Goal: Information Seeking & Learning: Learn about a topic

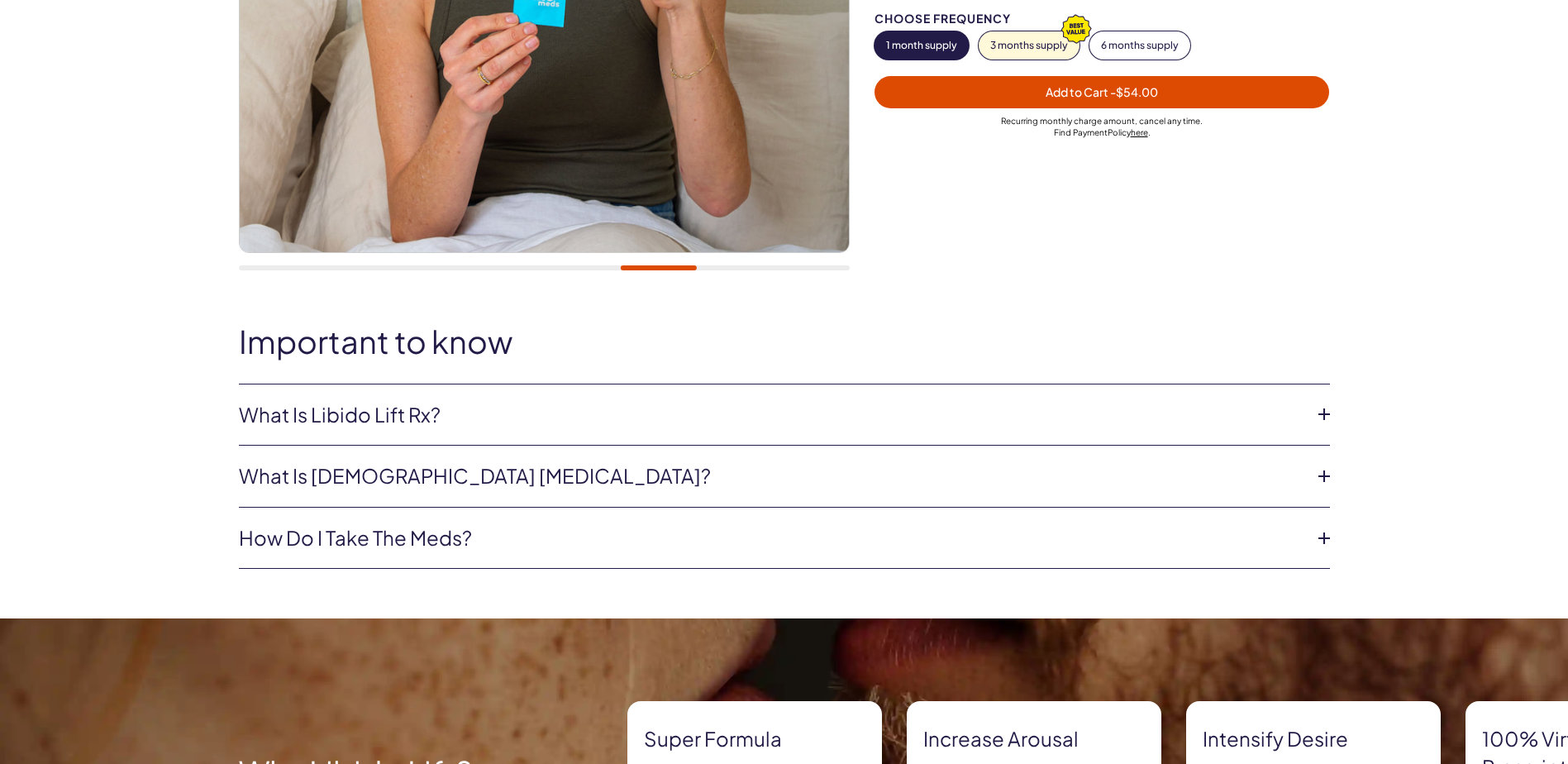
scroll to position [496, 0]
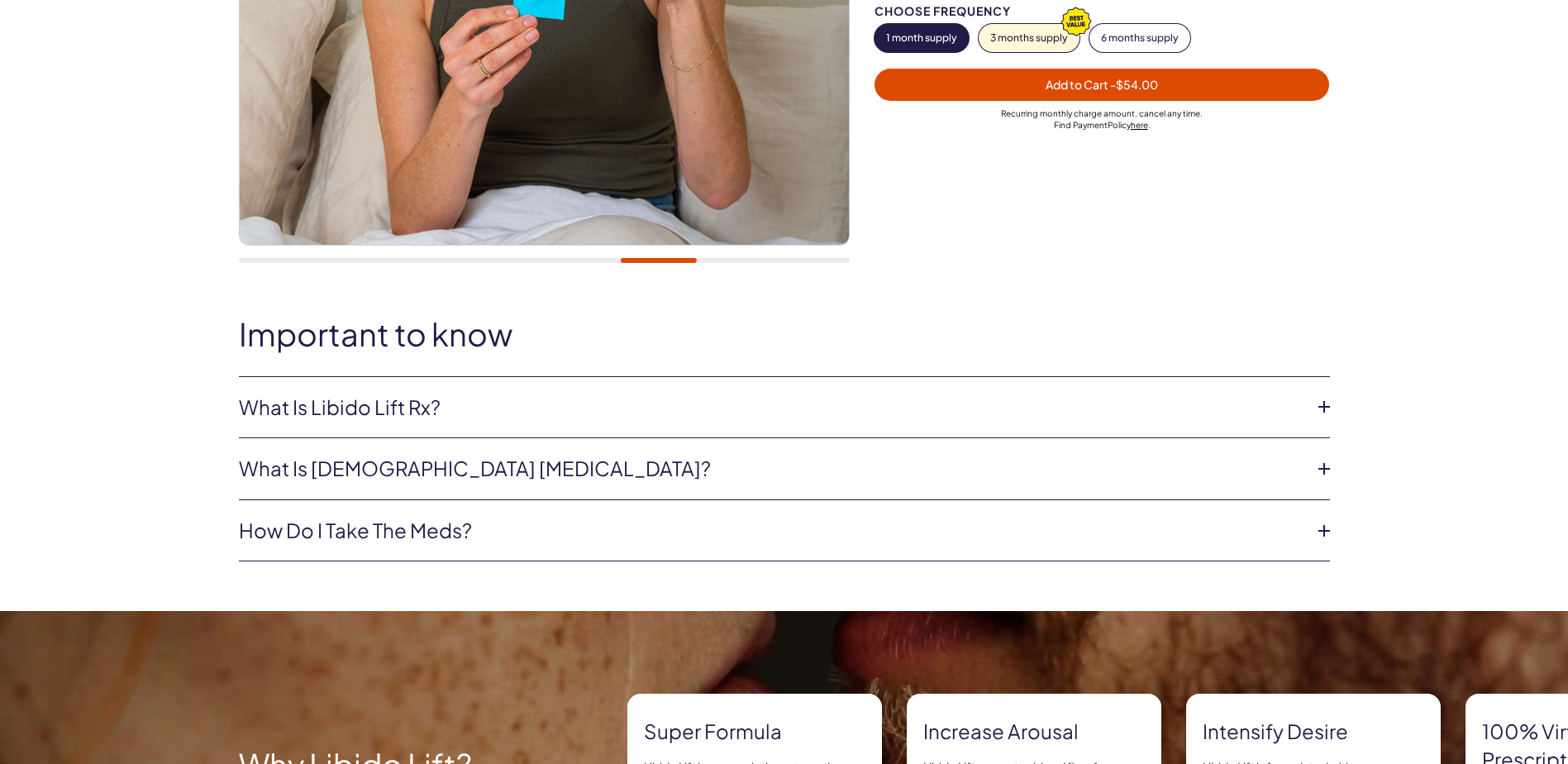
click at [1324, 410] on icon at bounding box center [1323, 406] width 25 height 25
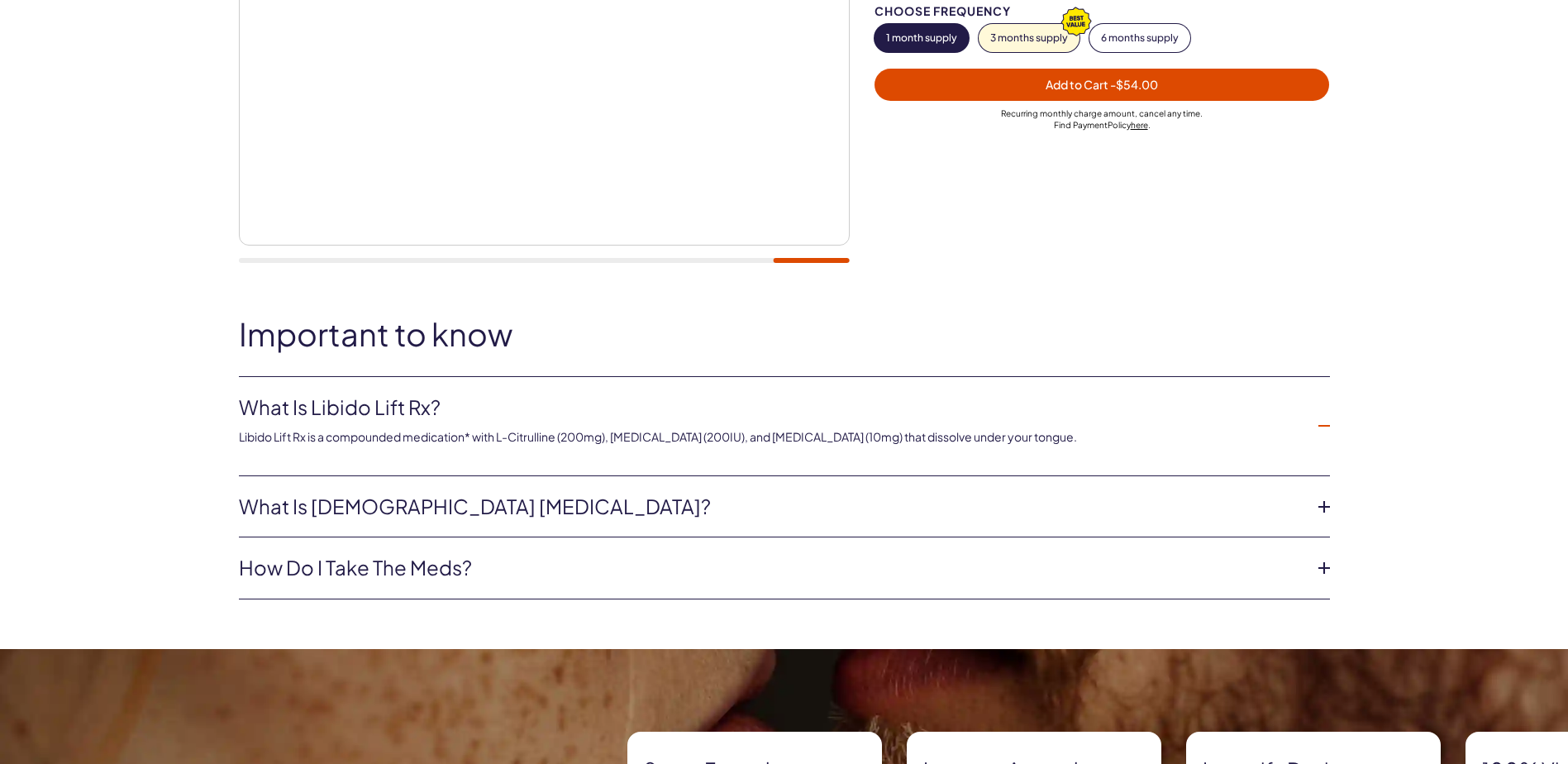
click at [1321, 507] on icon at bounding box center [1323, 507] width 25 height 25
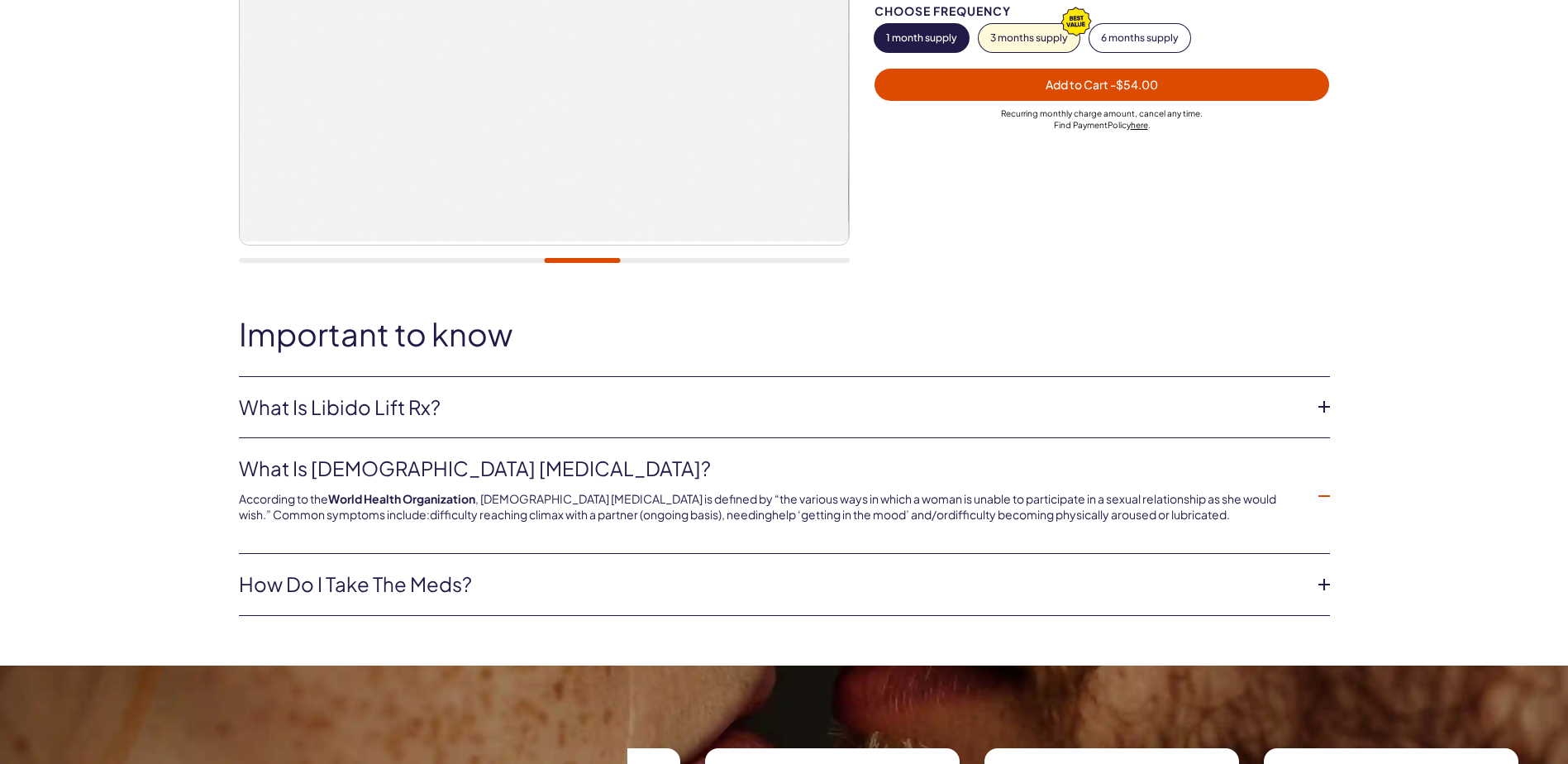
click at [1319, 582] on icon at bounding box center [1323, 584] width 25 height 25
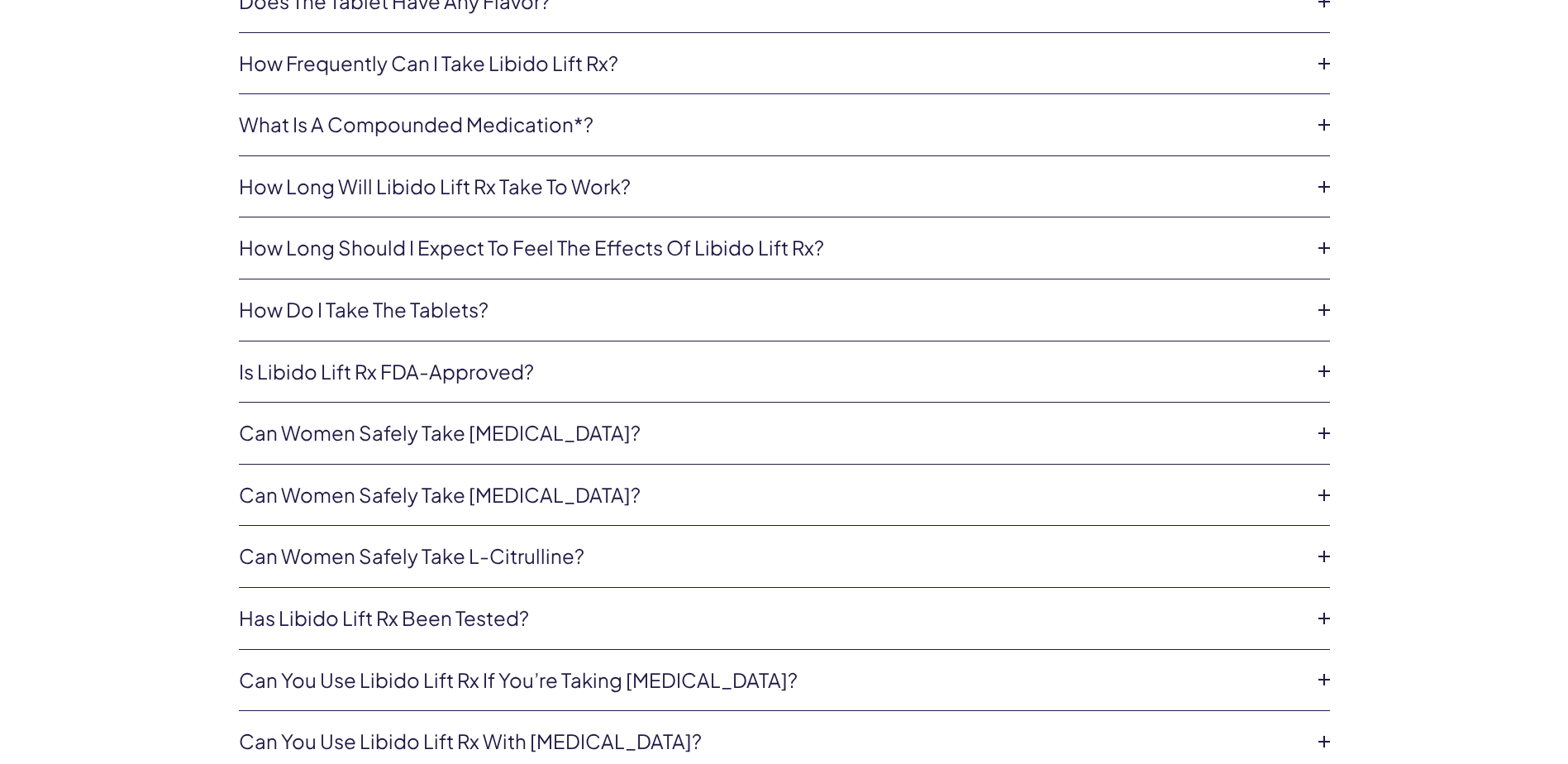
scroll to position [3803, 0]
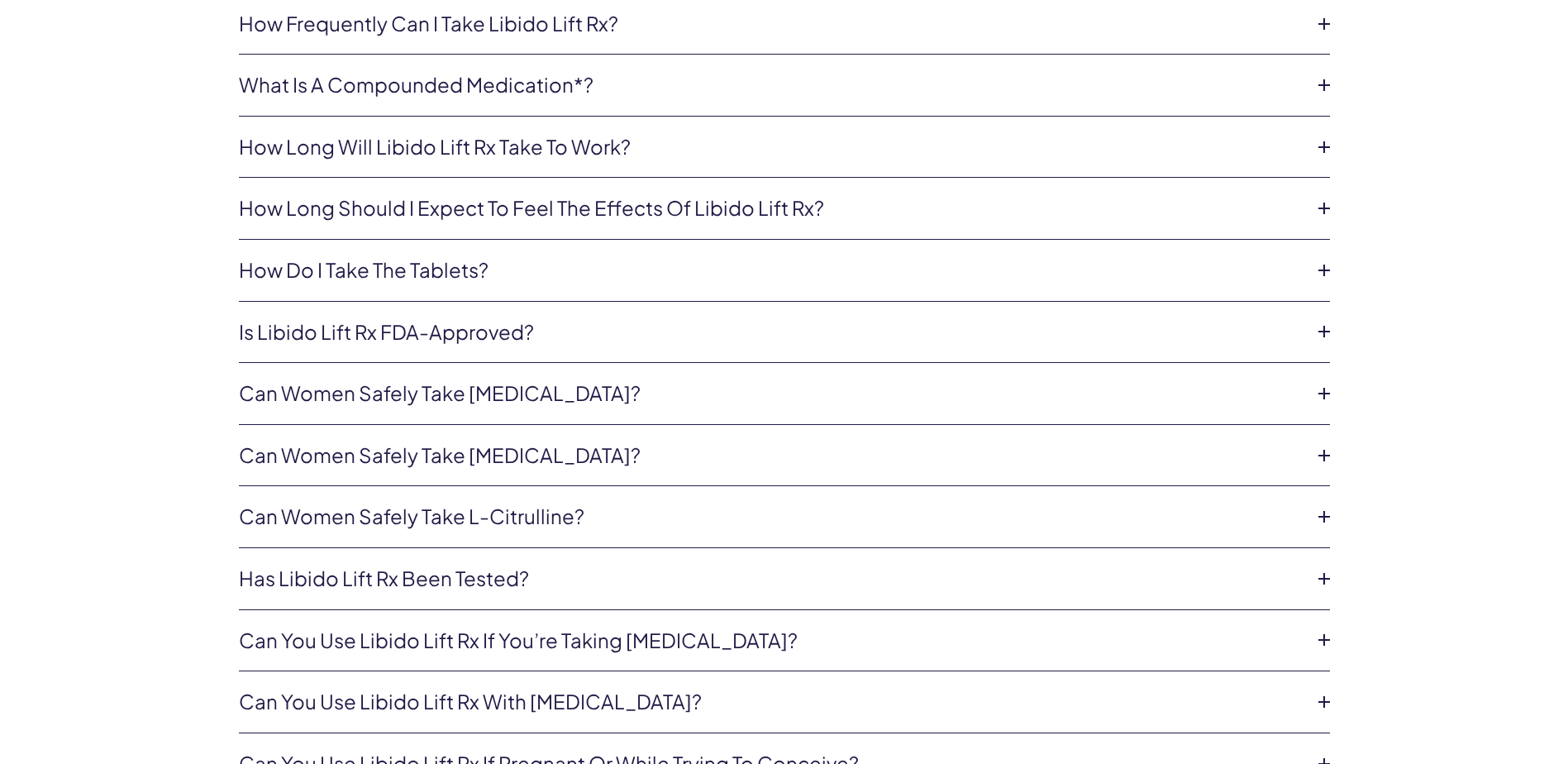
click at [1317, 332] on icon at bounding box center [1323, 331] width 25 height 25
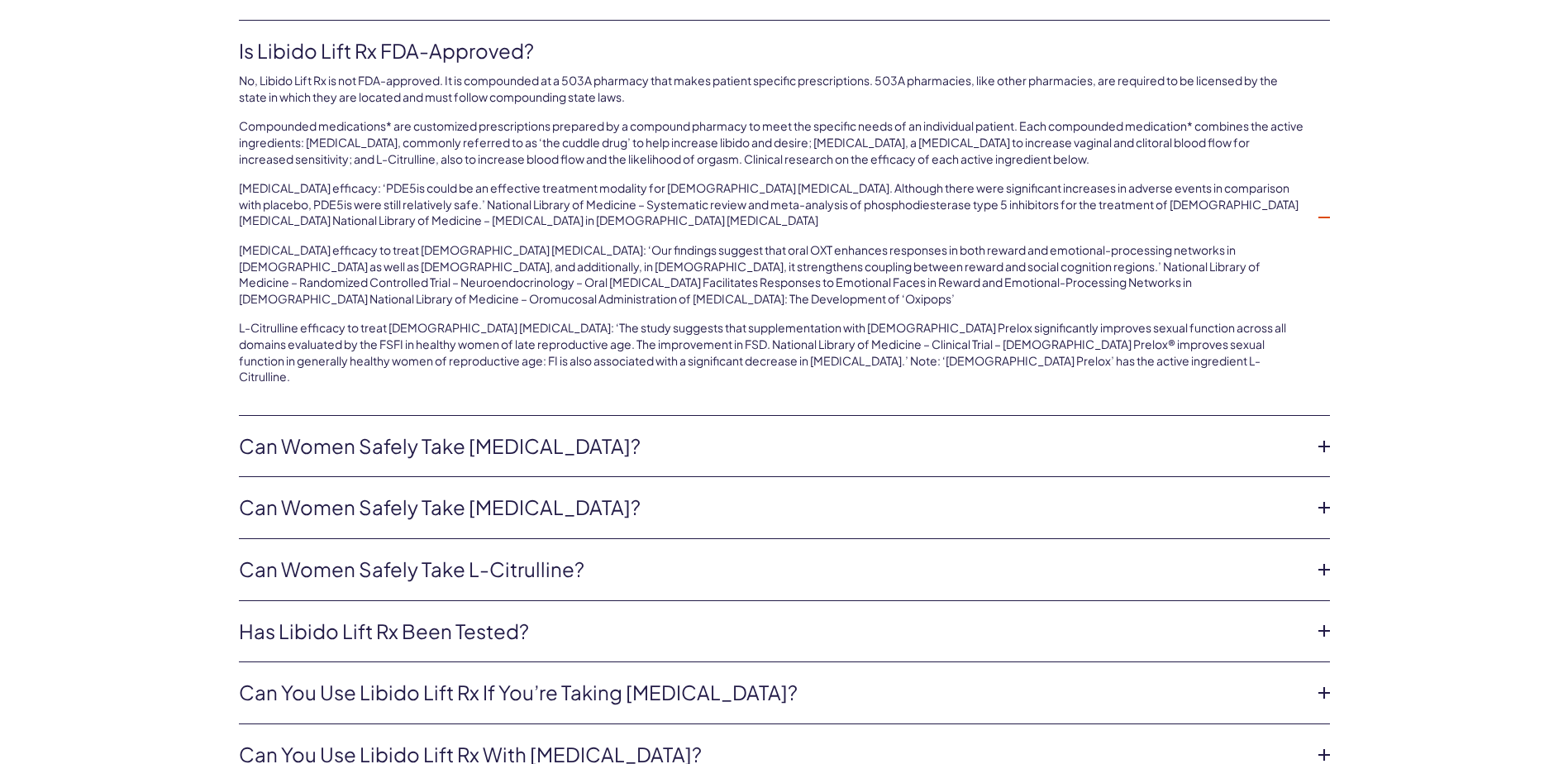
scroll to position [4133, 0]
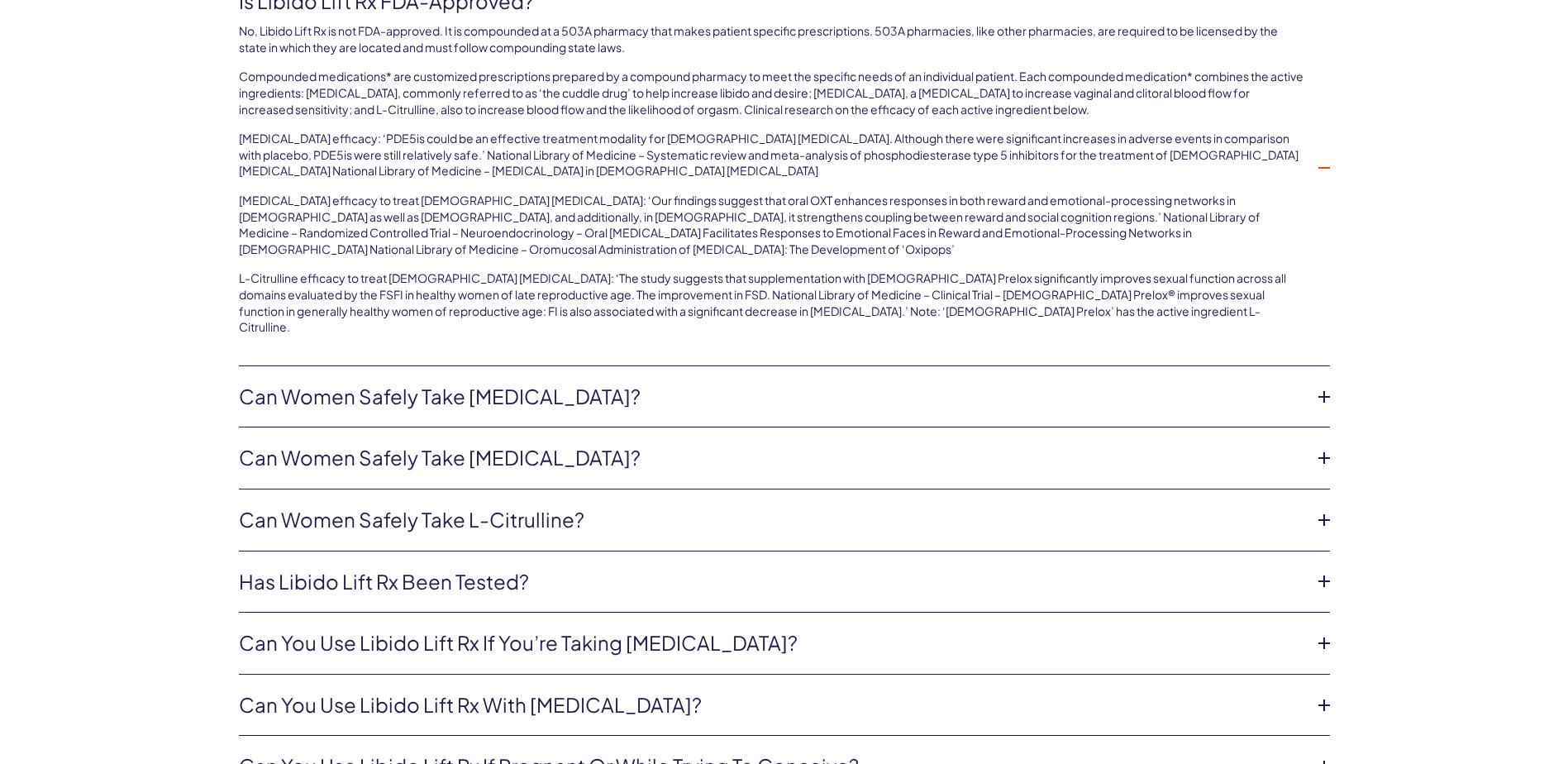
click at [1321, 385] on icon at bounding box center [1323, 397] width 25 height 25
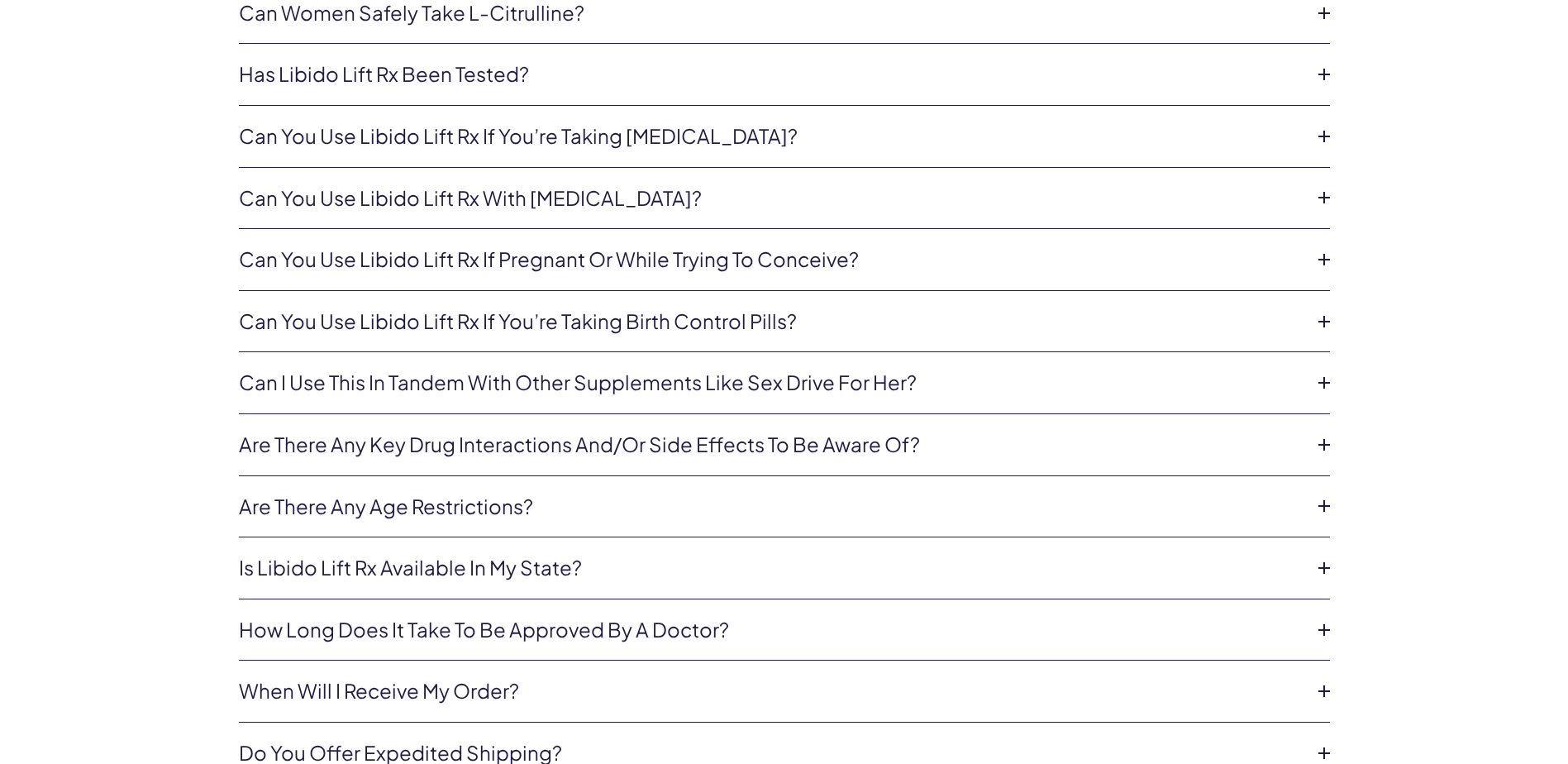
scroll to position [4464, 0]
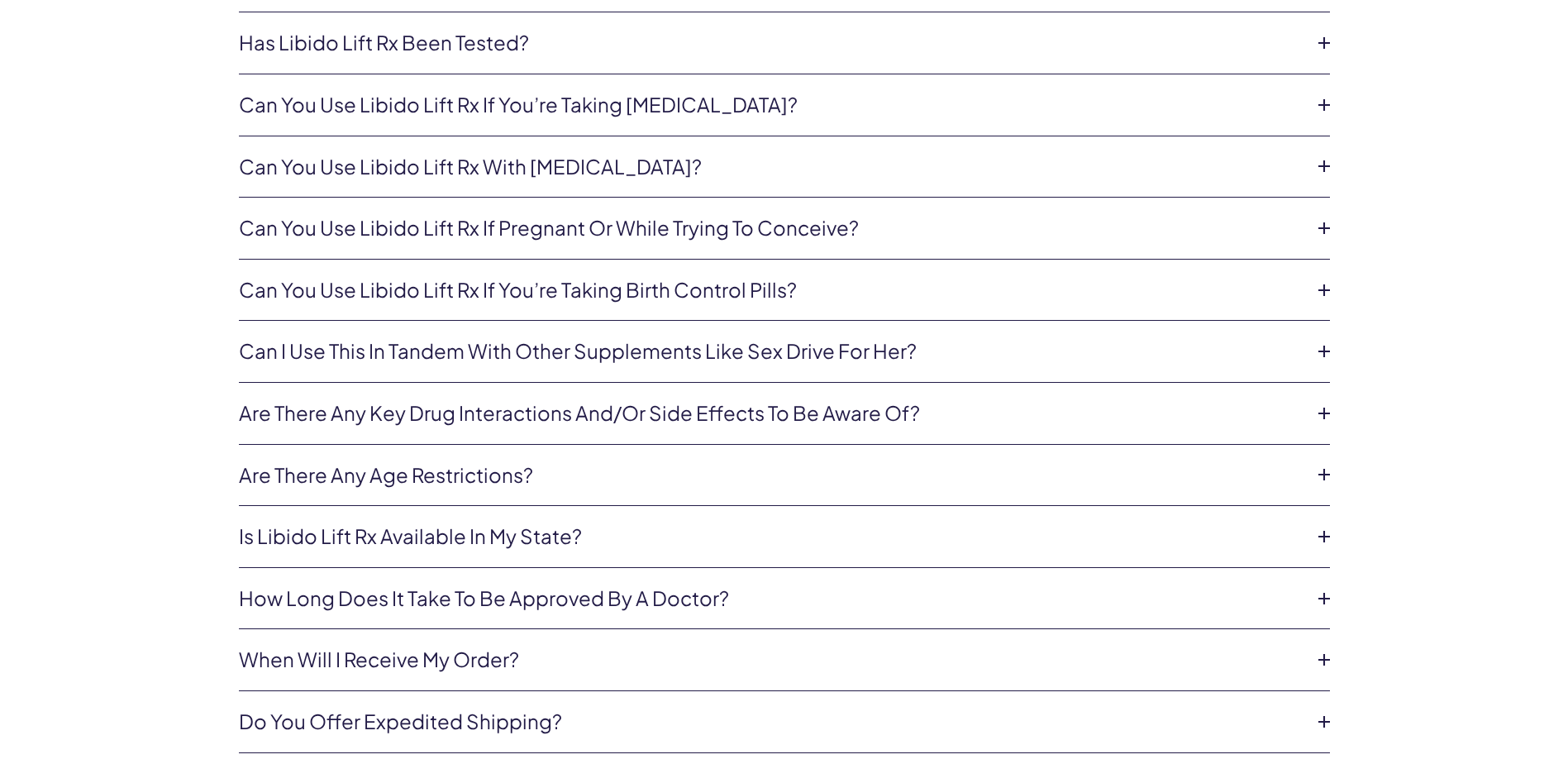
click at [1327, 470] on icon at bounding box center [1323, 474] width 25 height 25
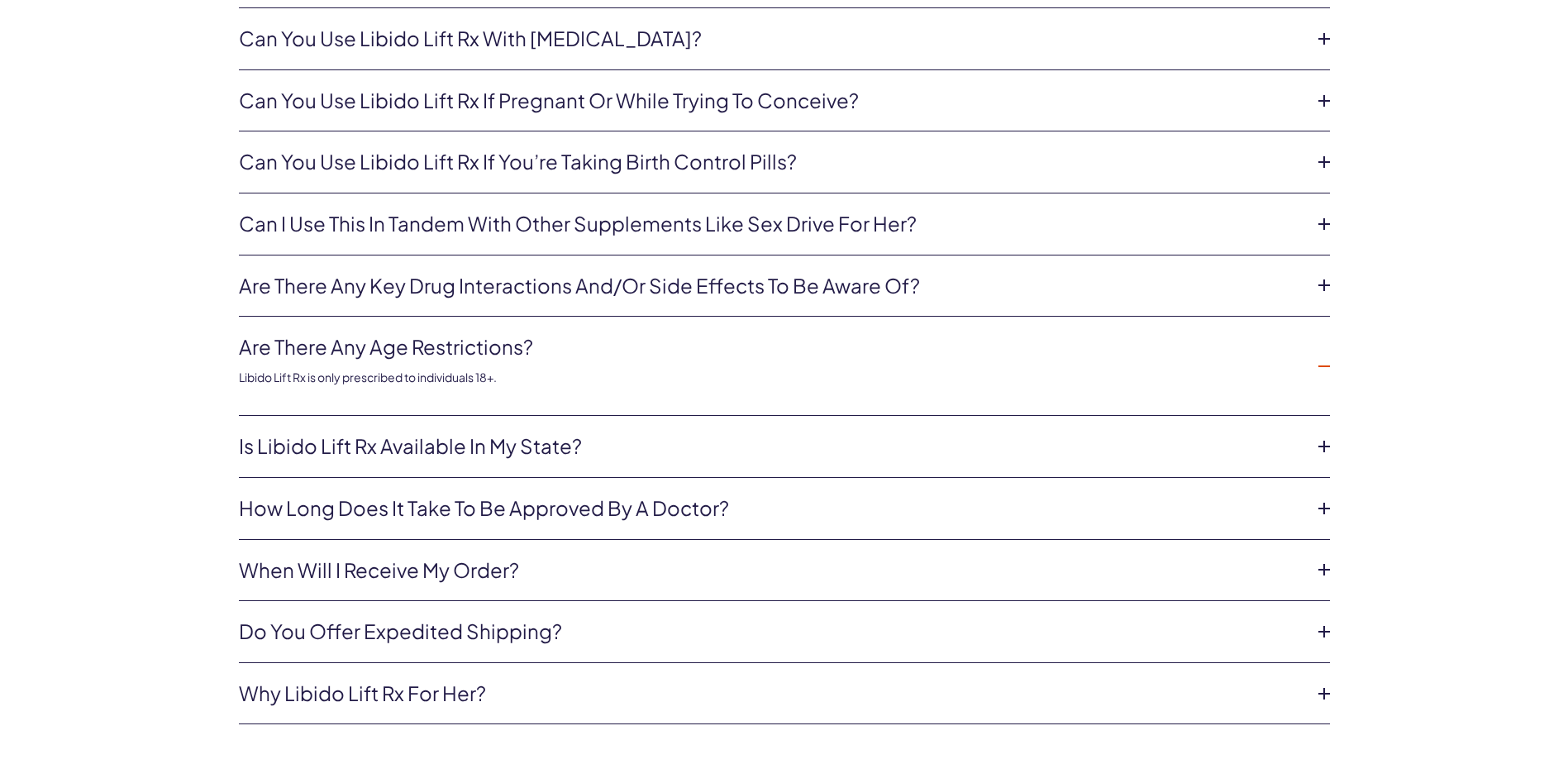
scroll to position [4503, 0]
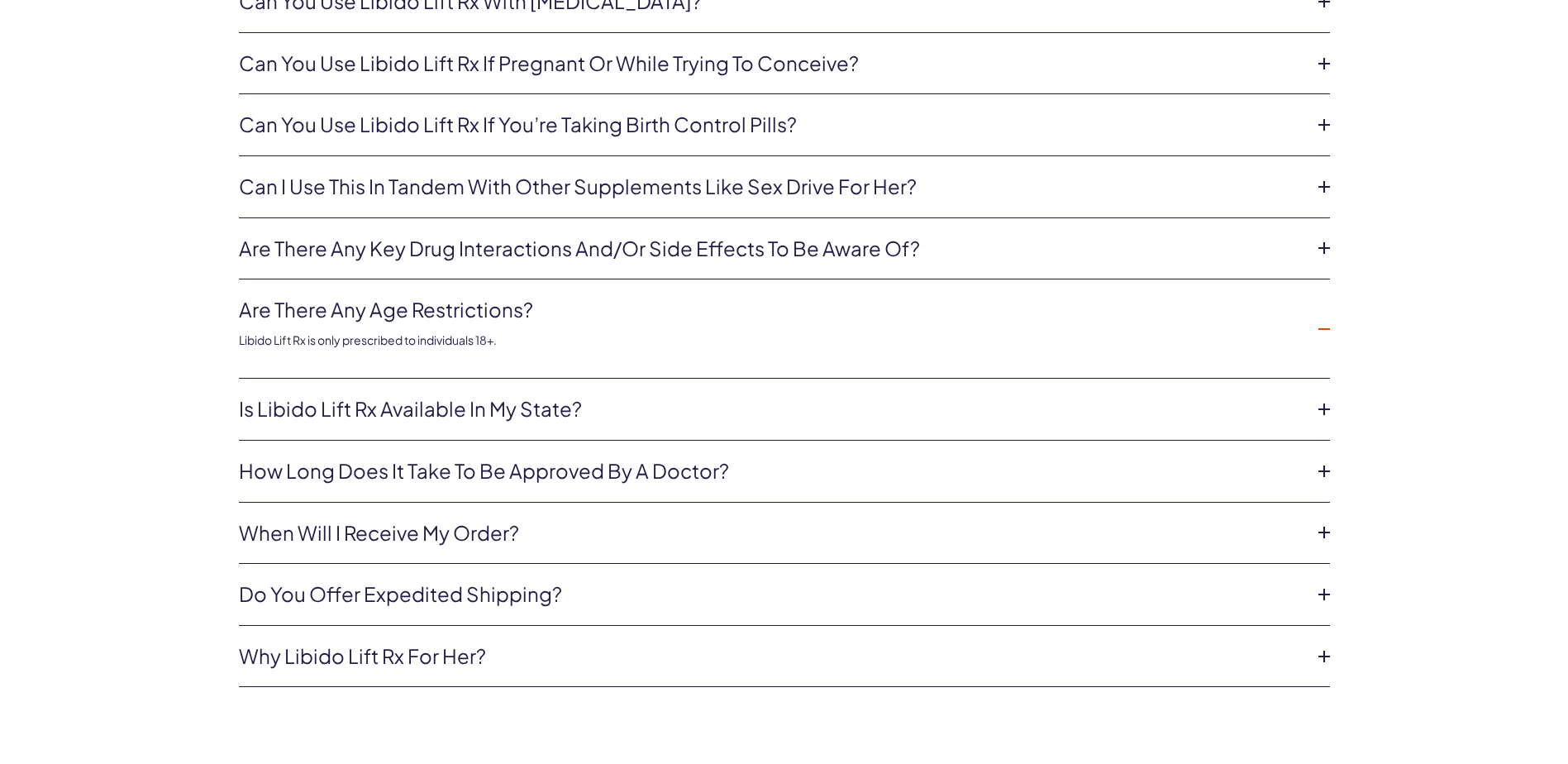
click at [1318, 401] on icon at bounding box center [1323, 409] width 25 height 25
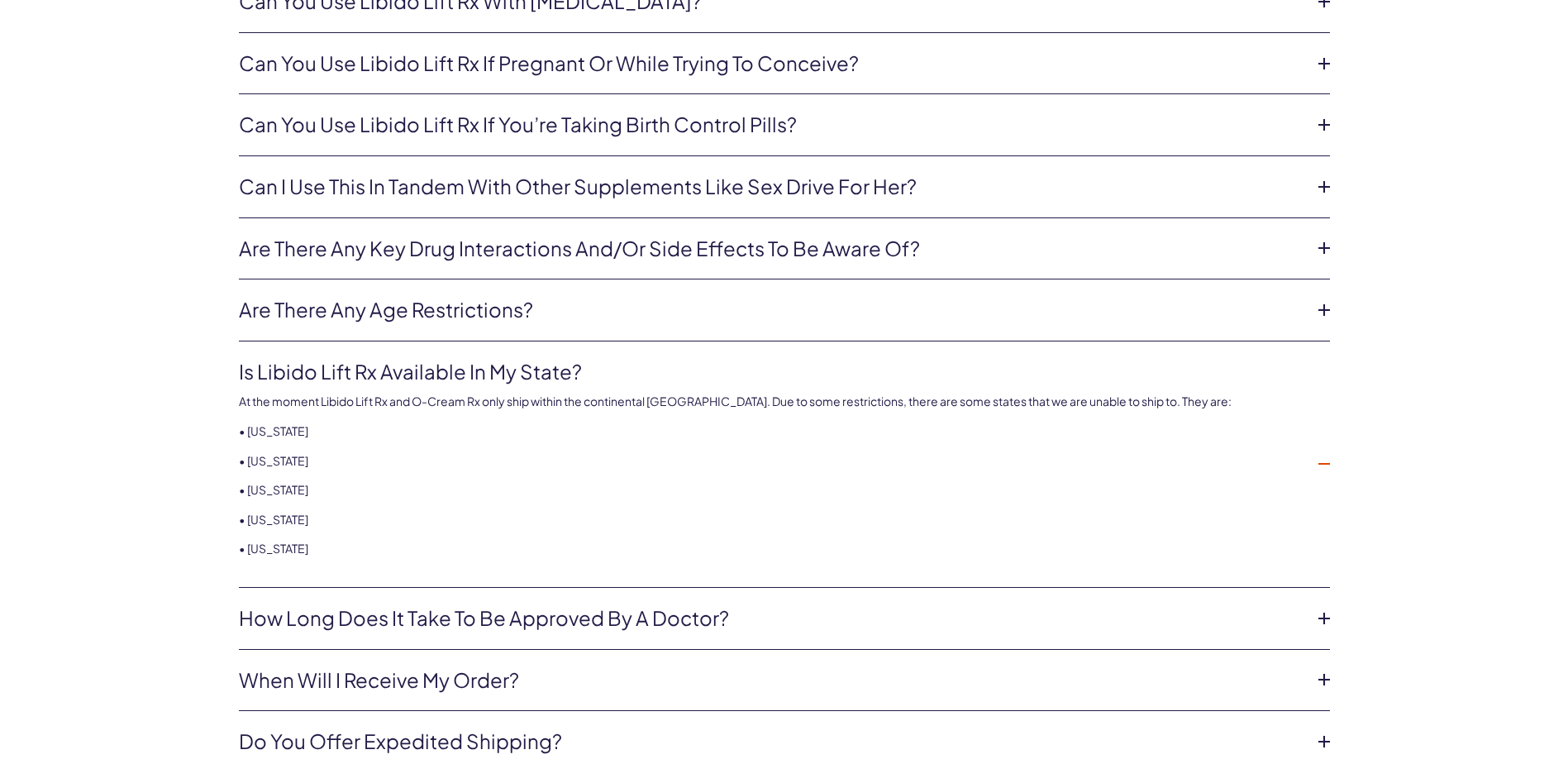
click at [1317, 617] on icon at bounding box center [1323, 617] width 25 height 25
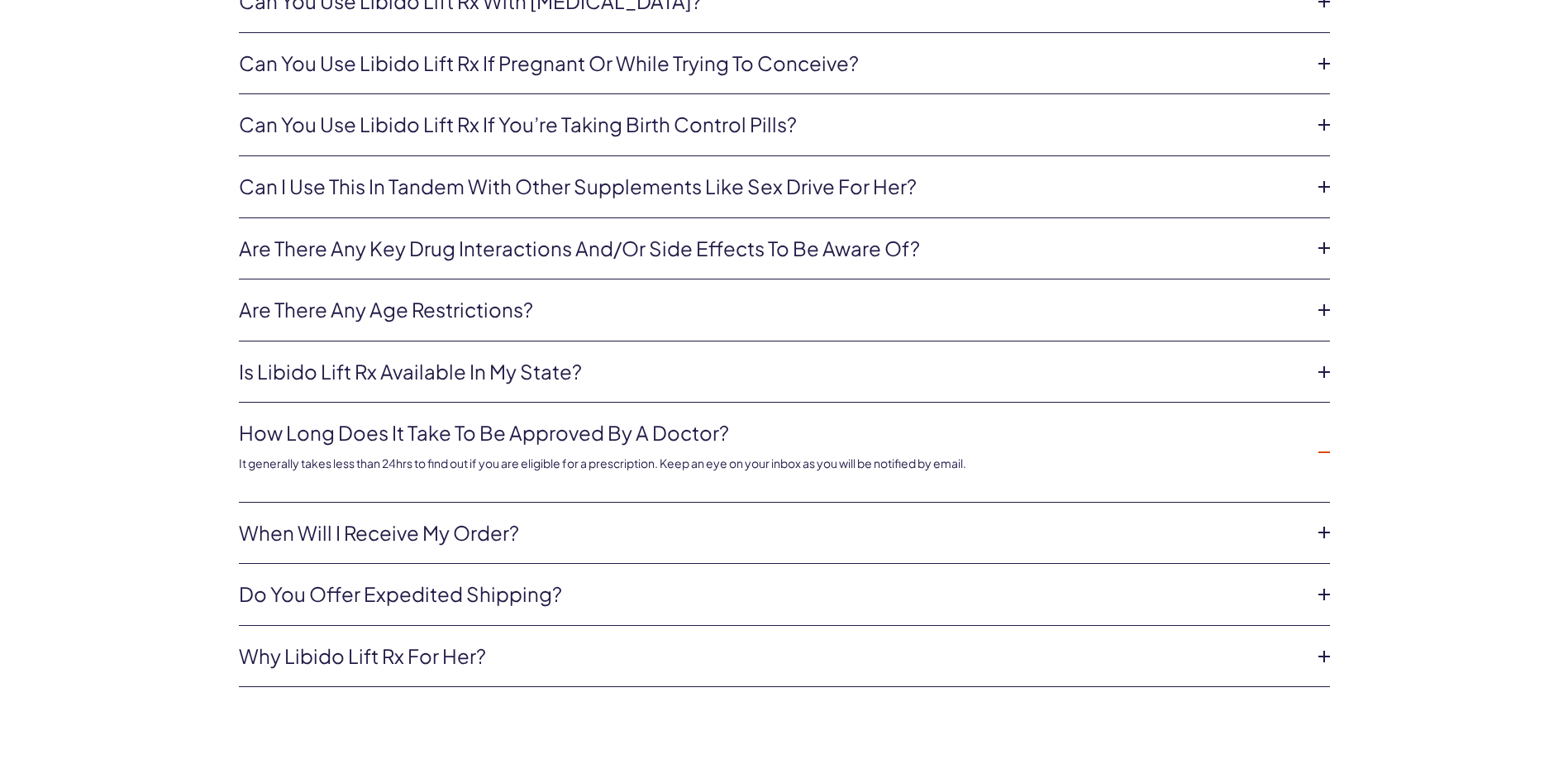
click at [1321, 529] on icon at bounding box center [1323, 532] width 25 height 25
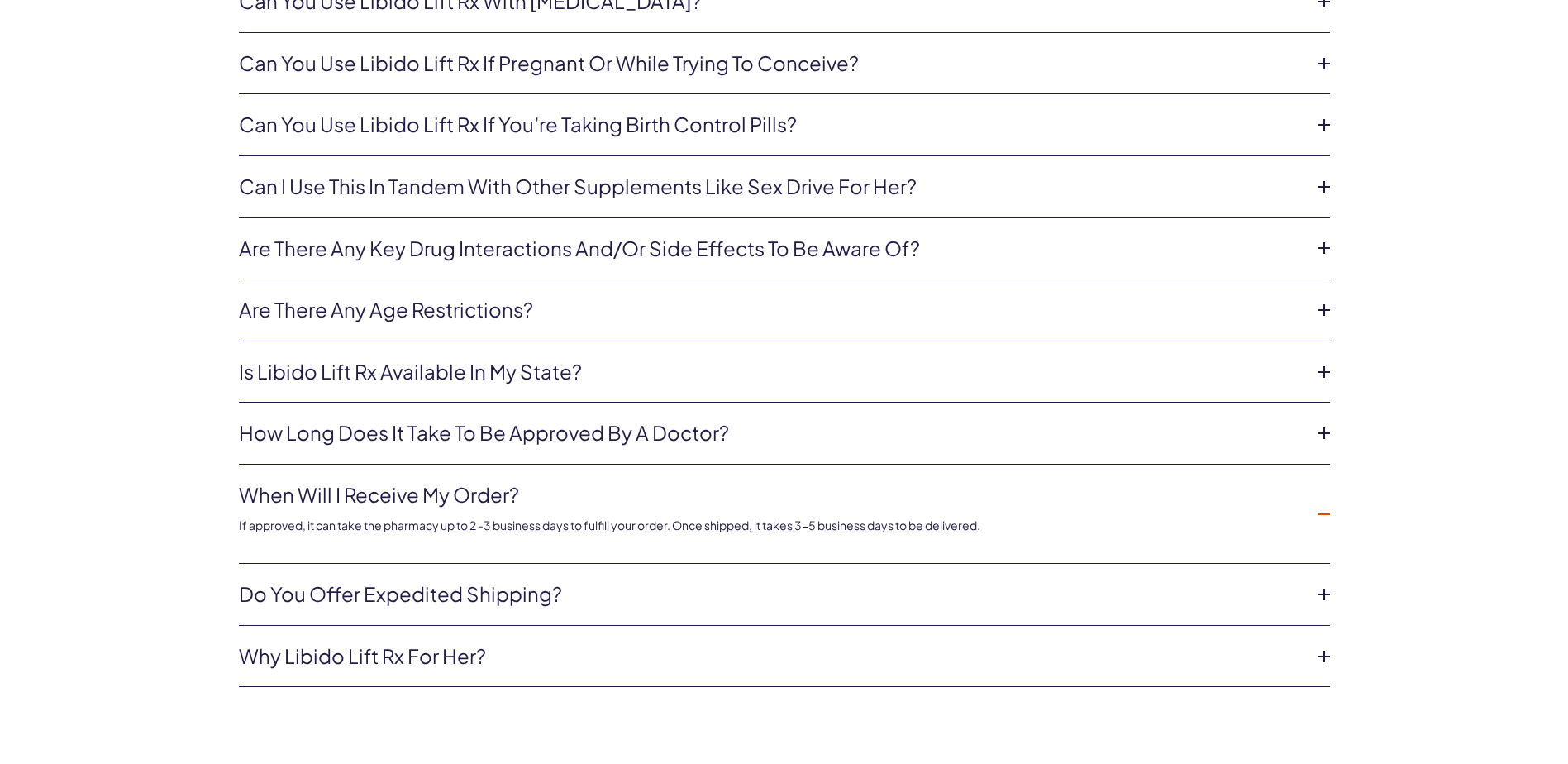
click at [1325, 649] on icon at bounding box center [1323, 656] width 25 height 25
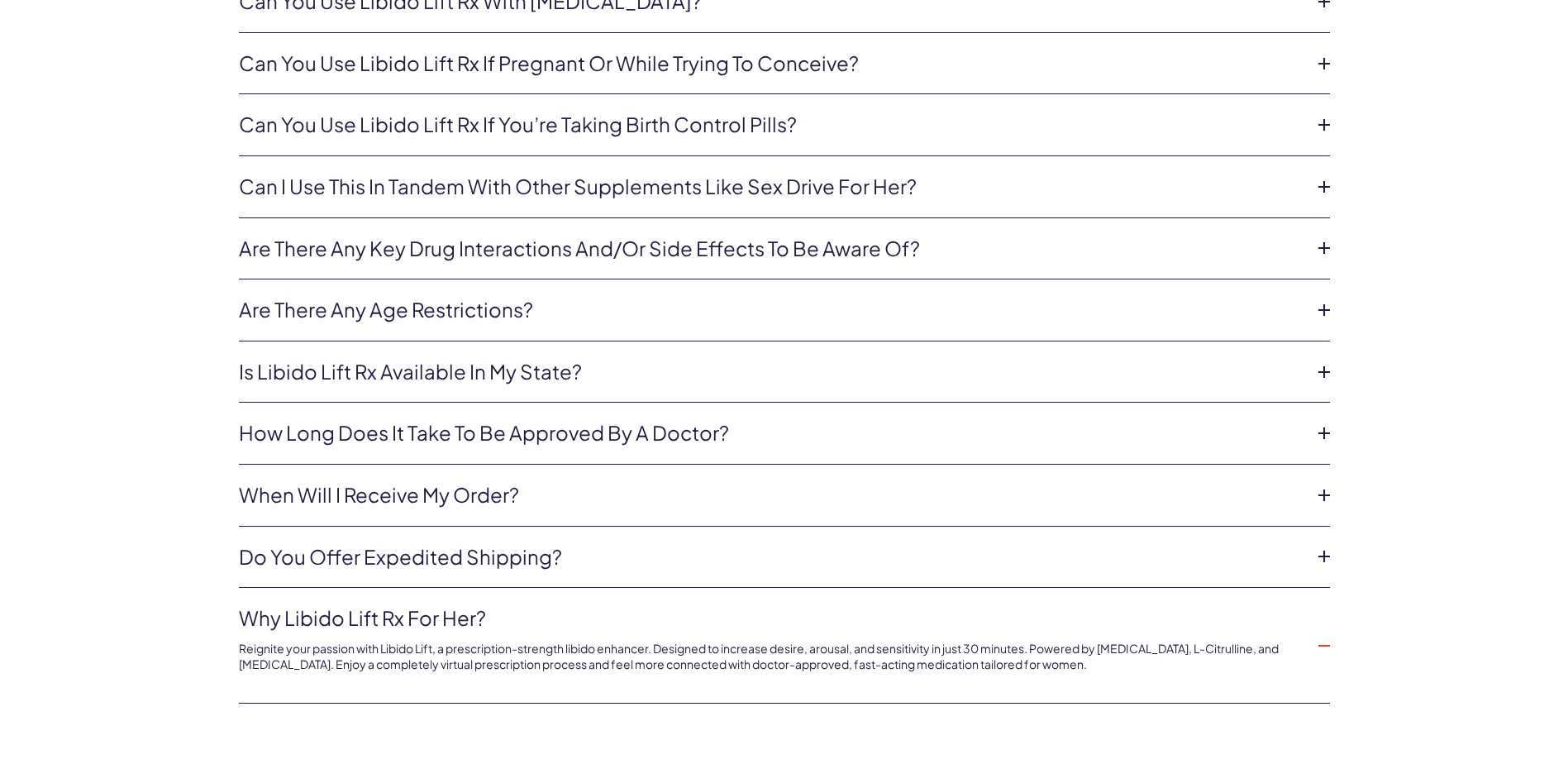
click at [1325, 555] on icon at bounding box center [1323, 556] width 25 height 25
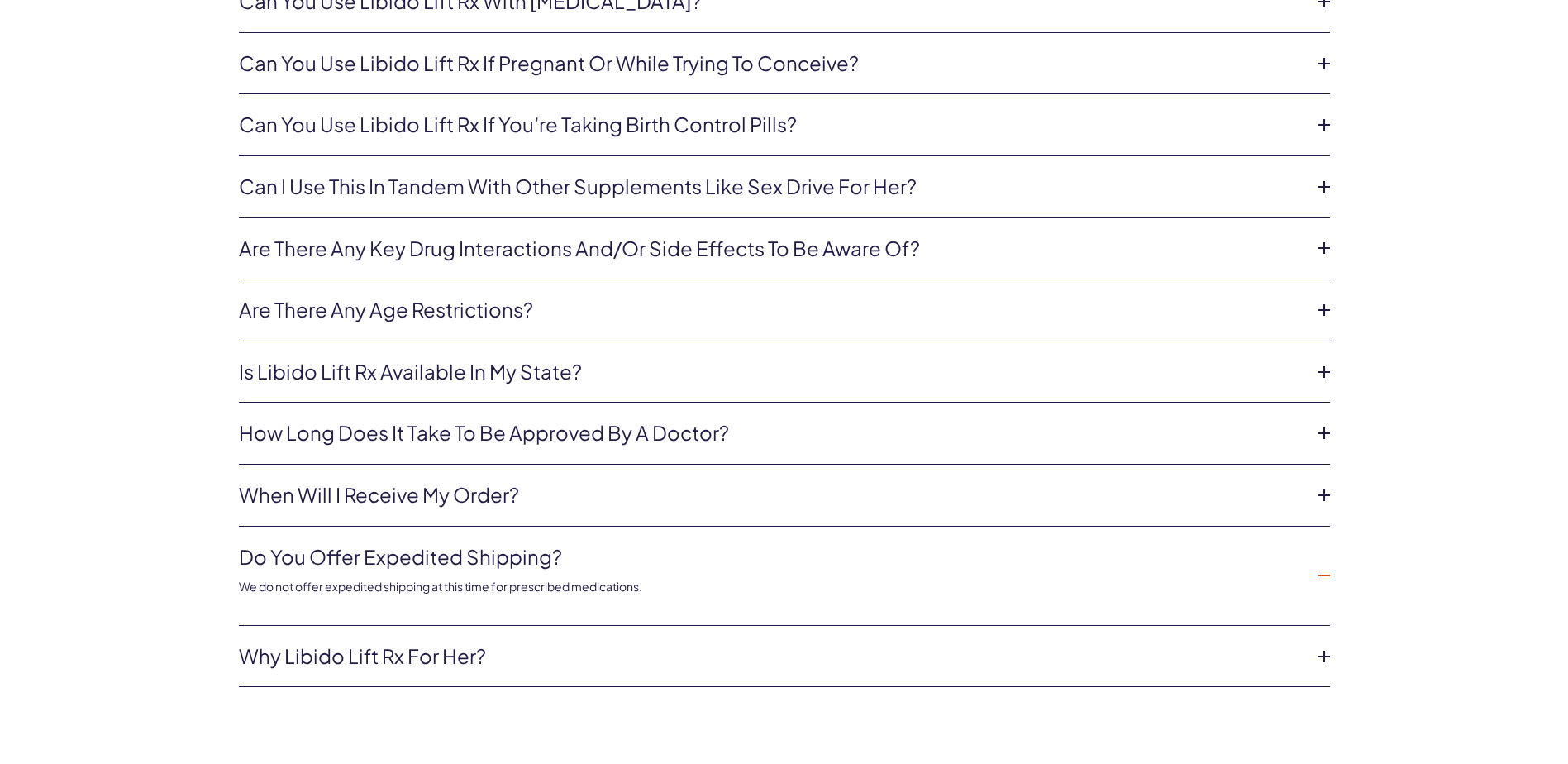
scroll to position [4255, 0]
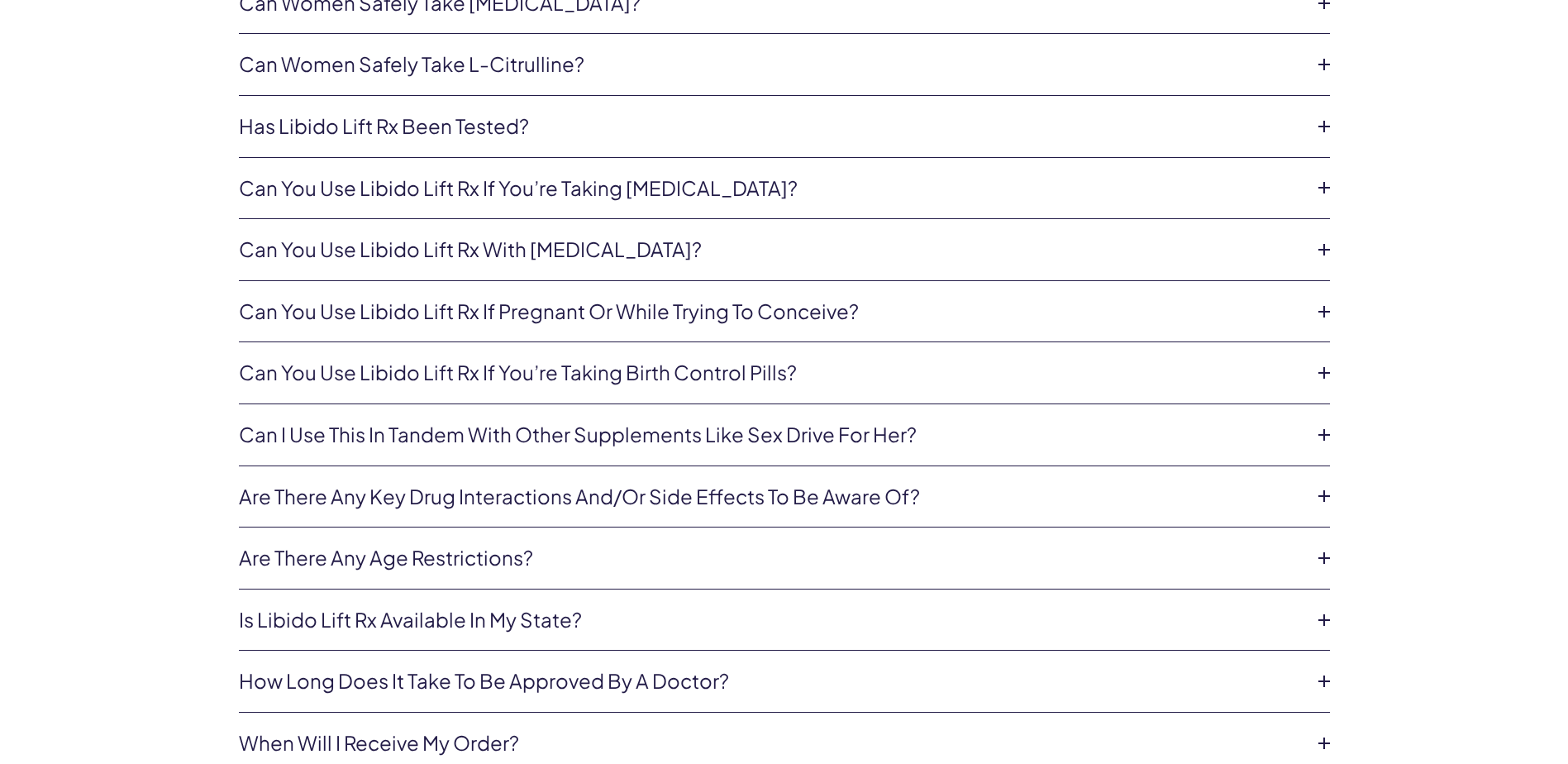
click at [1323, 308] on icon at bounding box center [1323, 311] width 25 height 25
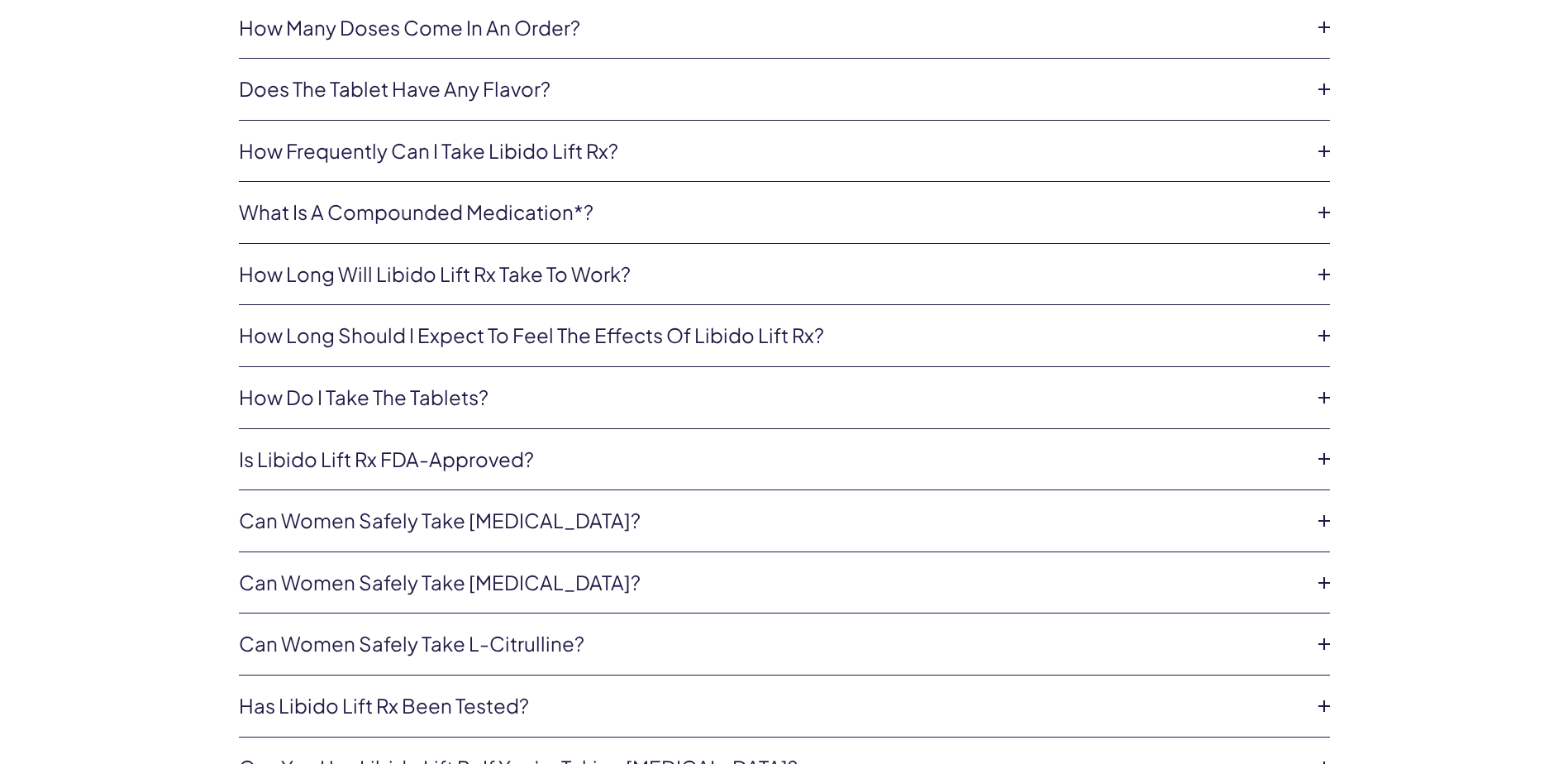
scroll to position [3676, 0]
click at [1325, 580] on icon at bounding box center [1323, 582] width 25 height 25
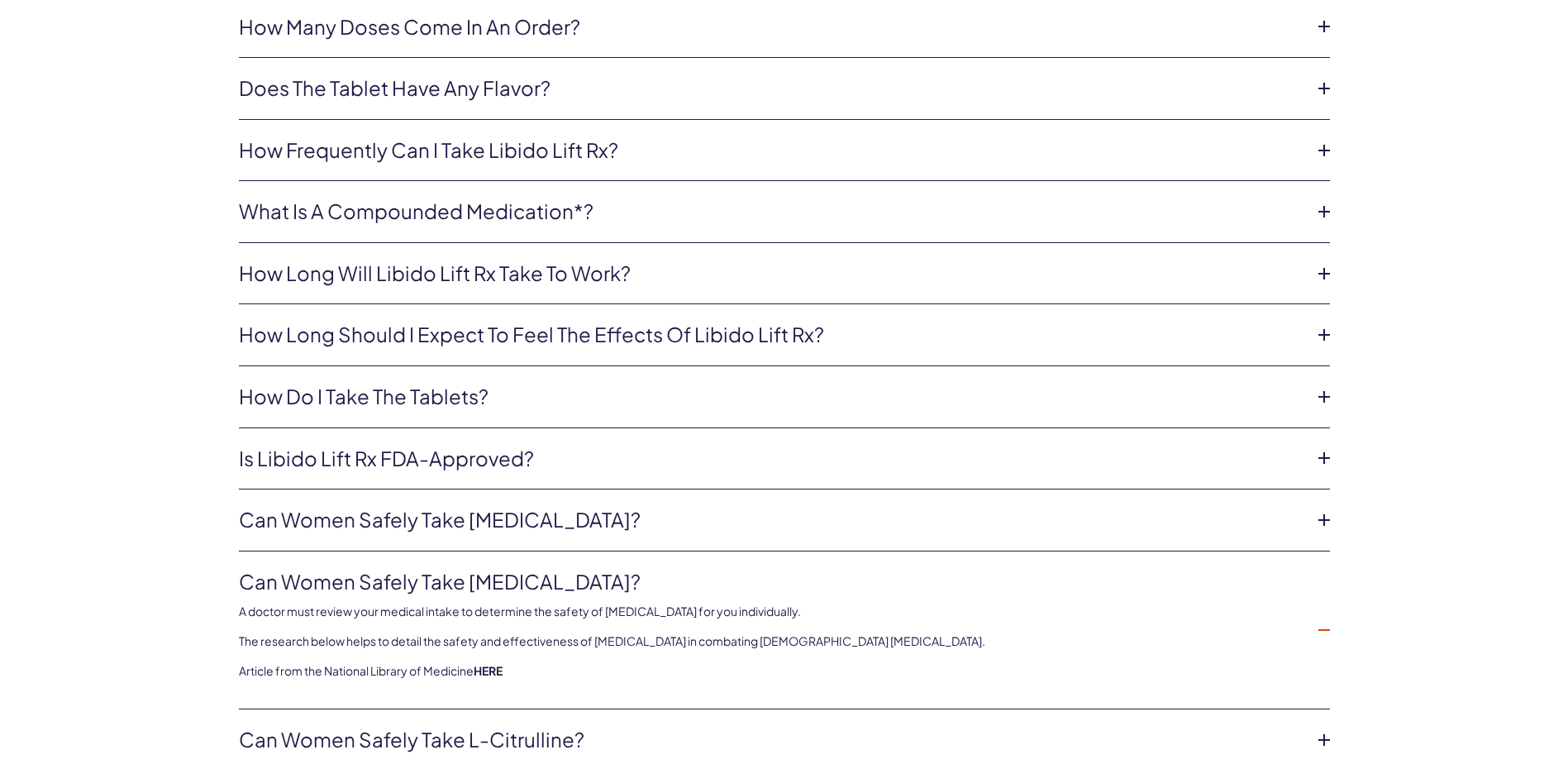
click at [1328, 516] on icon at bounding box center [1323, 519] width 25 height 25
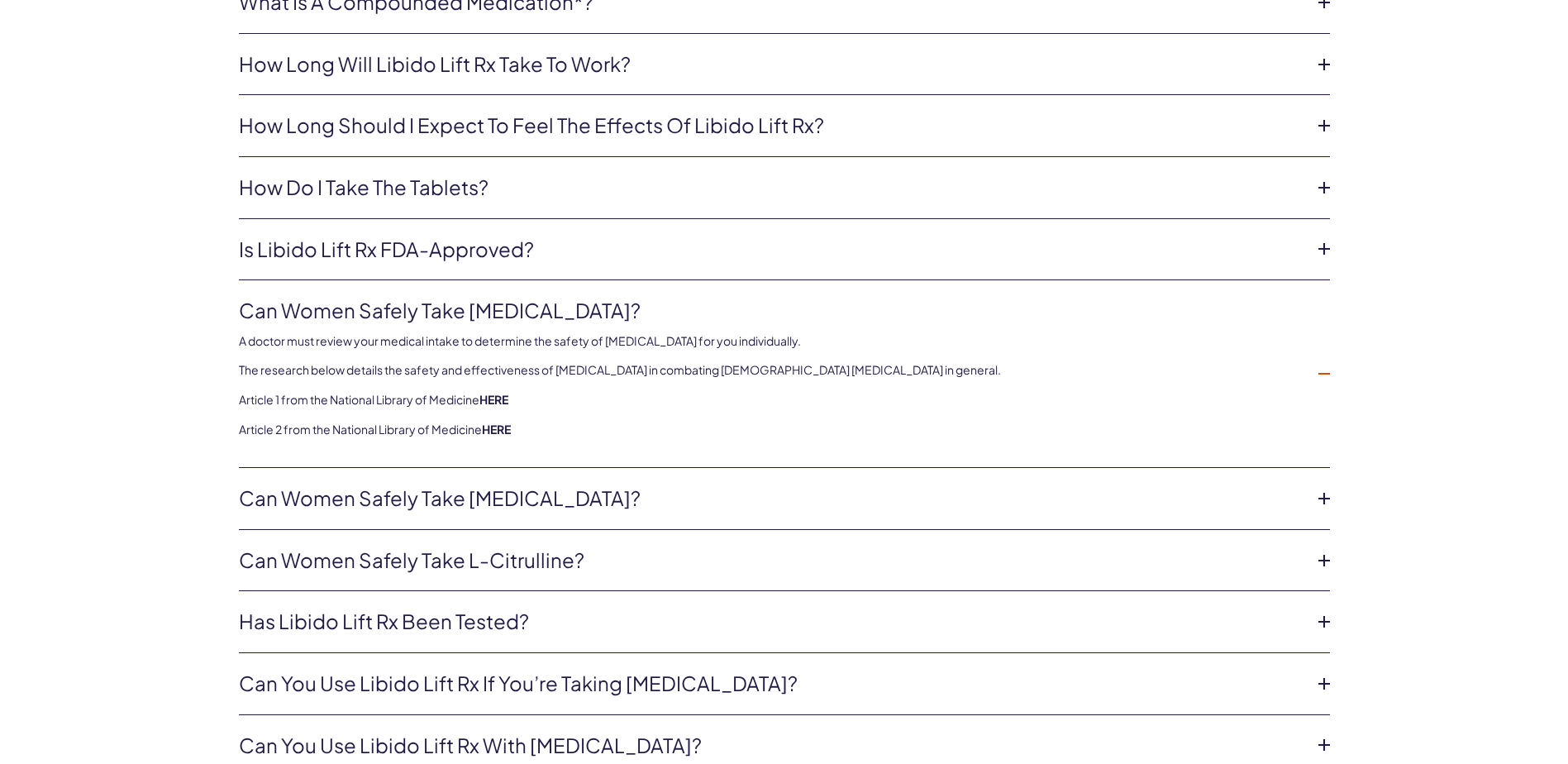
scroll to position [3924, 0]
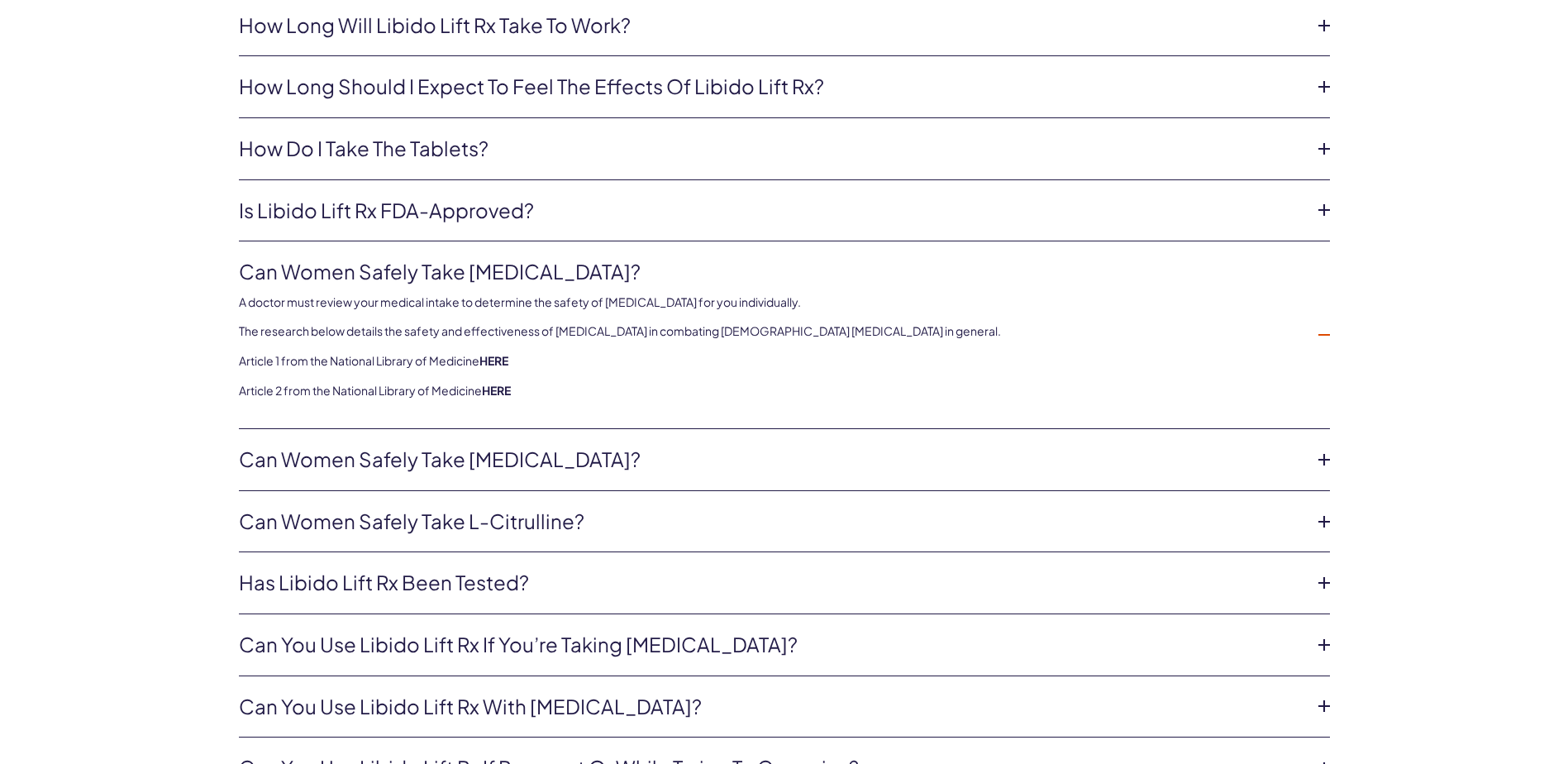
click at [1323, 576] on icon at bounding box center [1323, 583] width 25 height 25
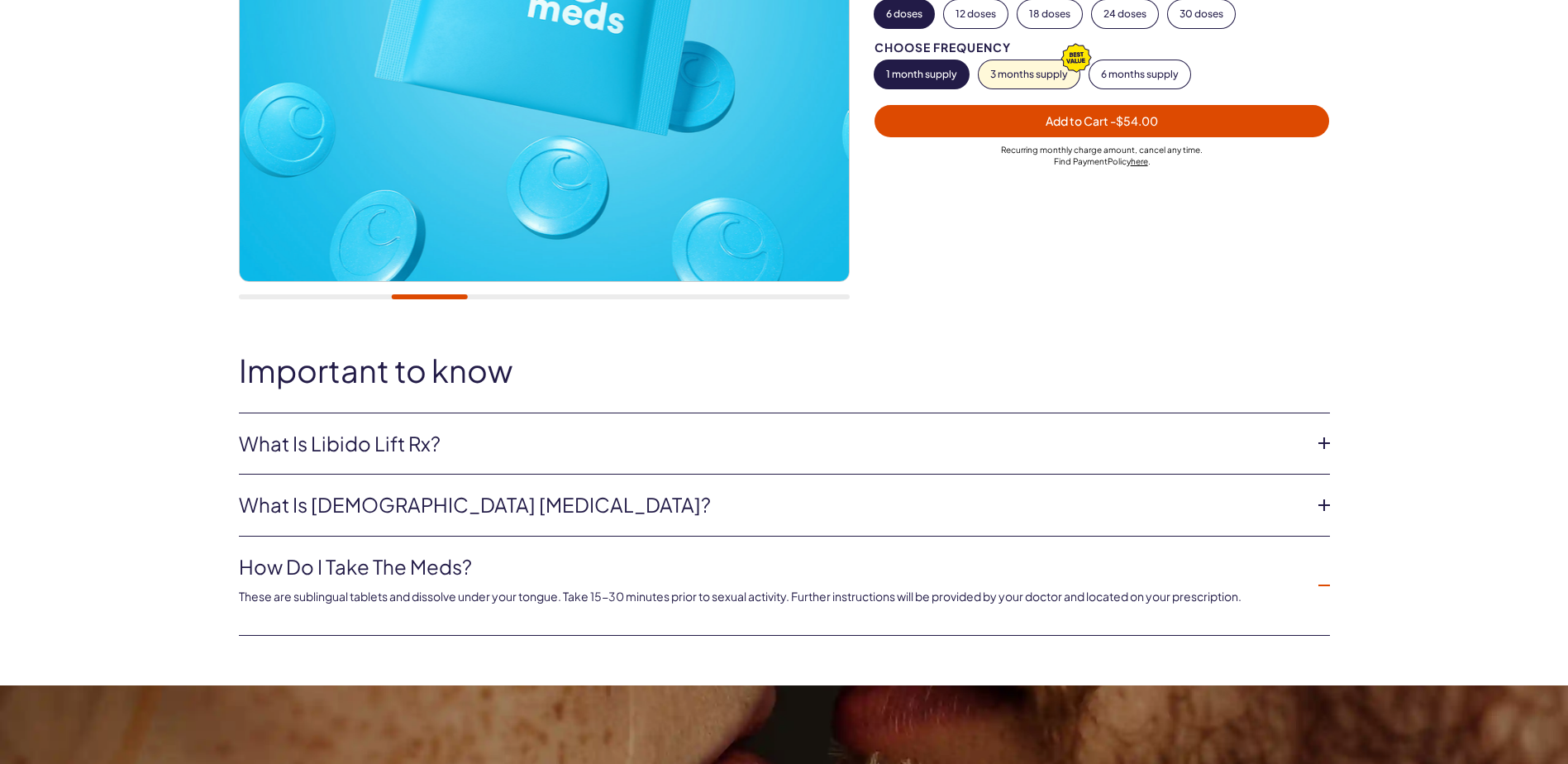
scroll to position [453, 0]
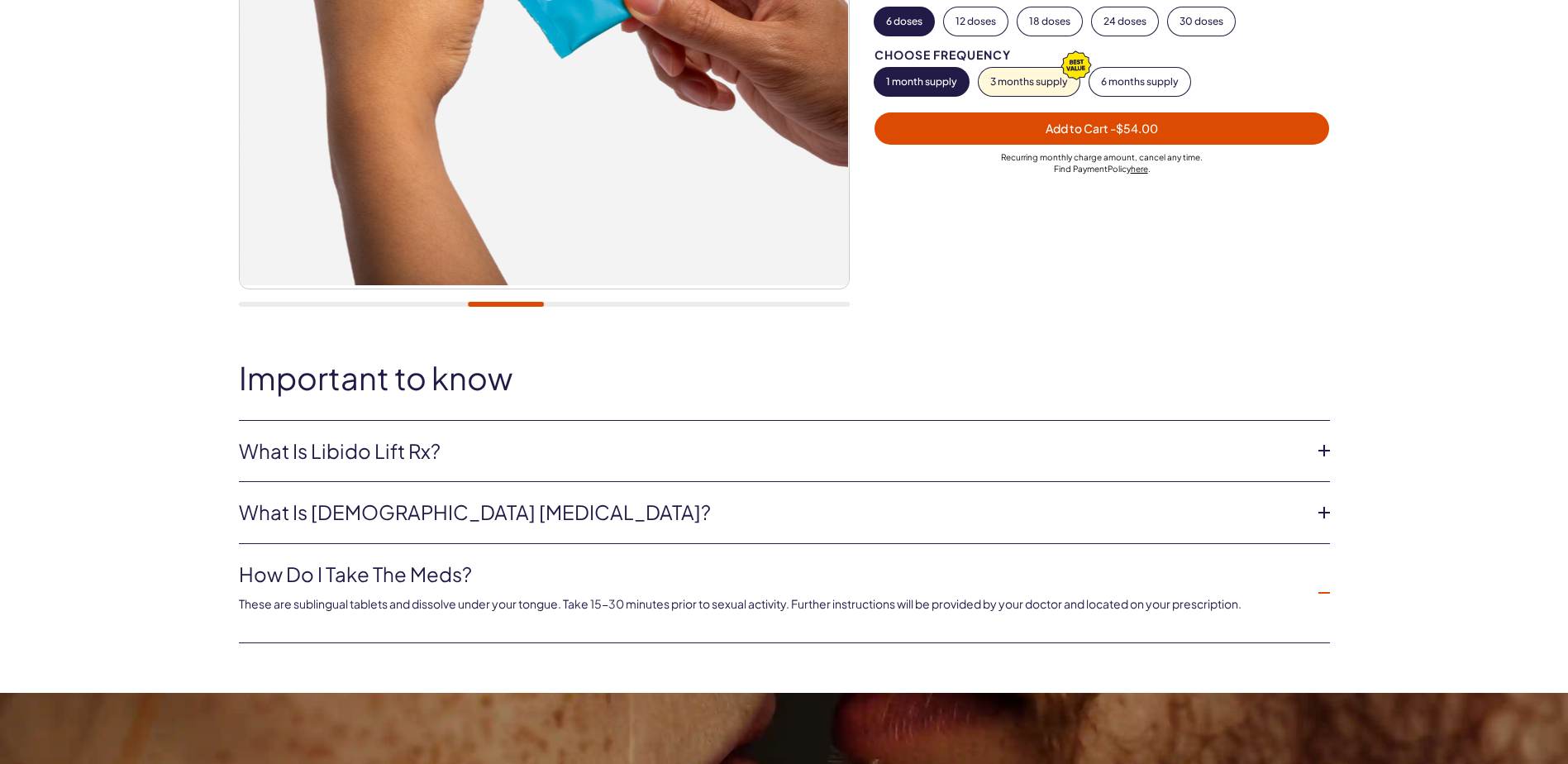
click at [1318, 513] on icon at bounding box center [1323, 512] width 25 height 25
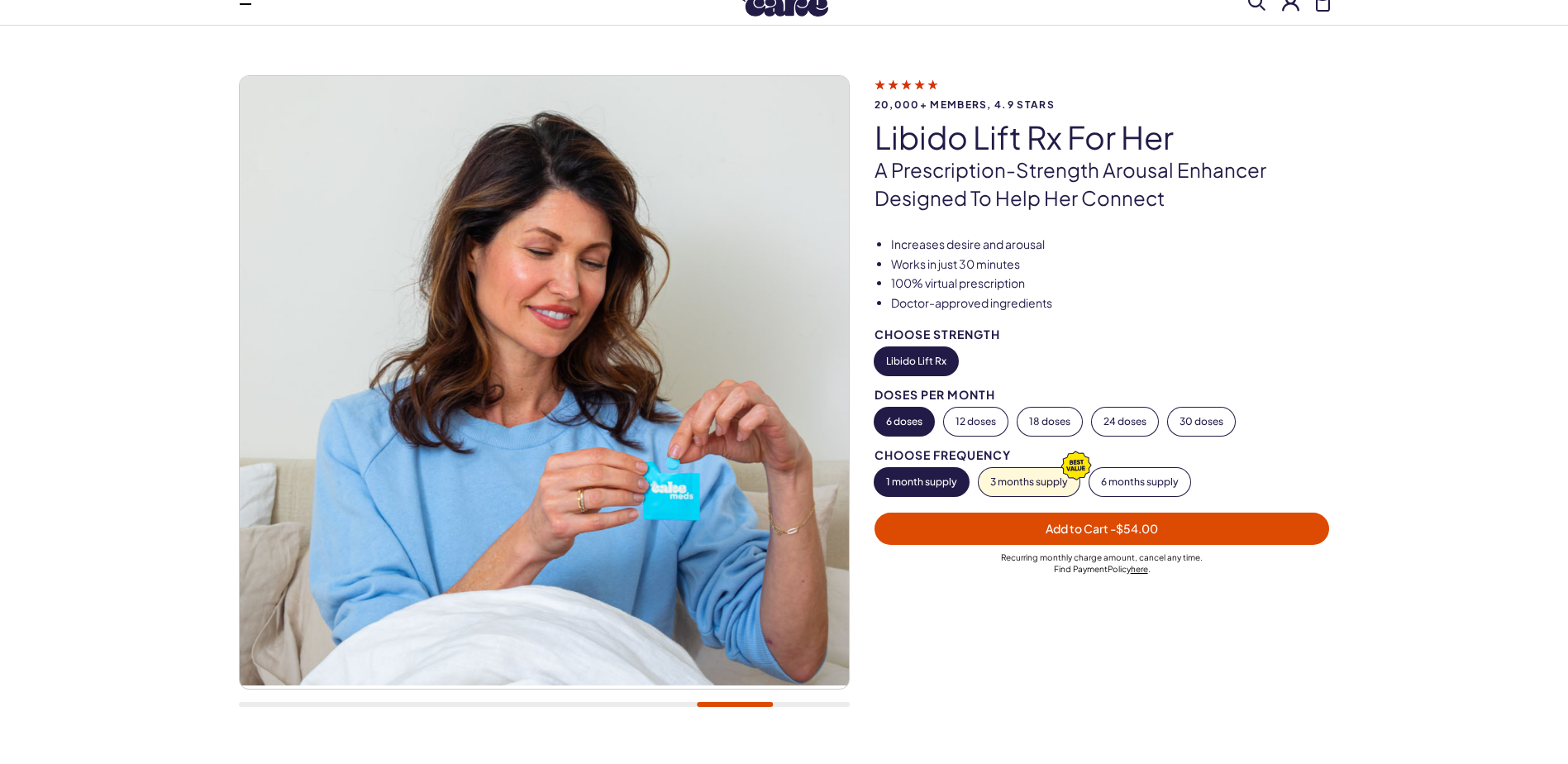
scroll to position [0, 0]
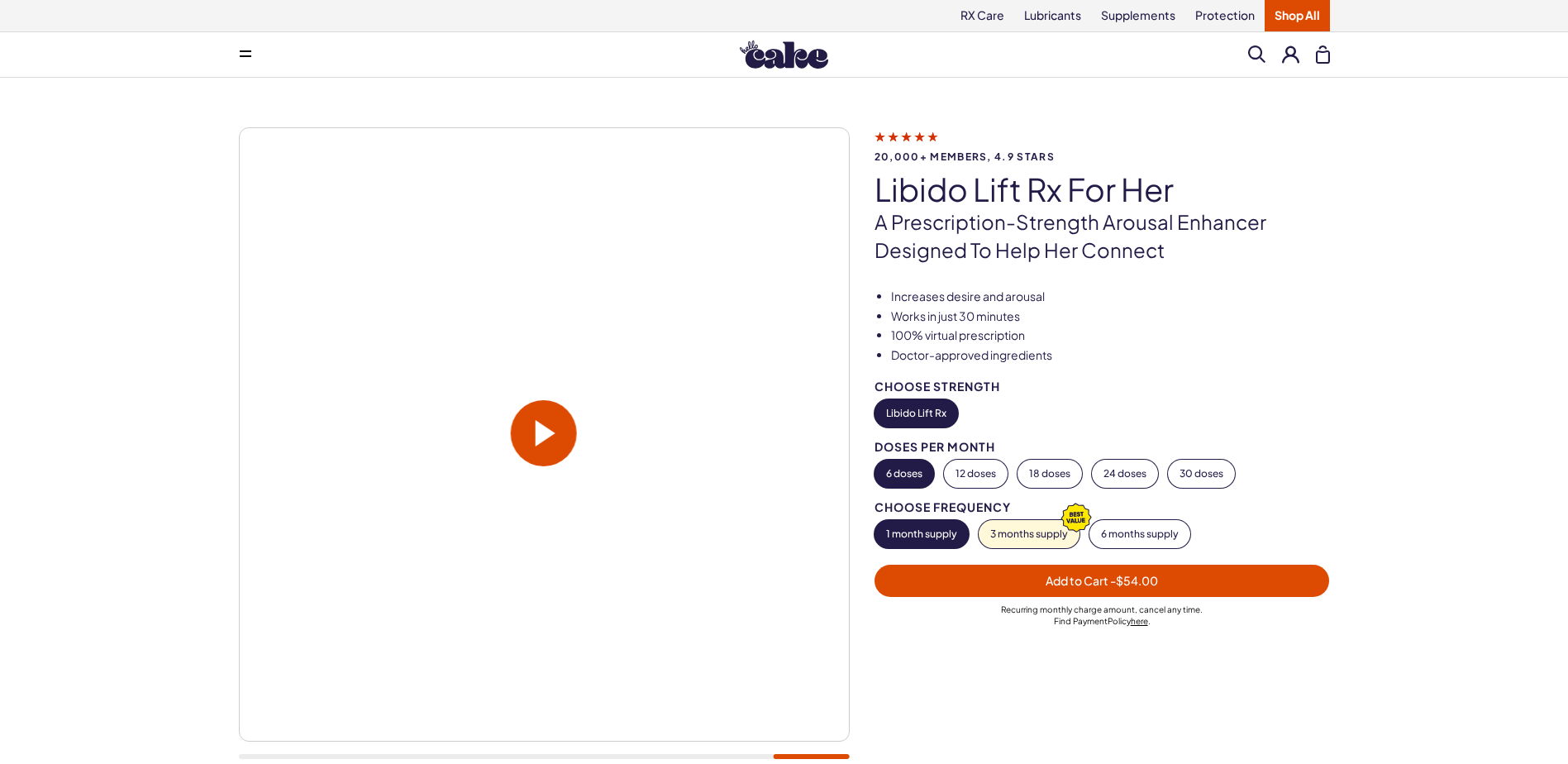
click at [537, 425] on span at bounding box center [546, 432] width 20 height 27
